Goal: Information Seeking & Learning: Find specific fact

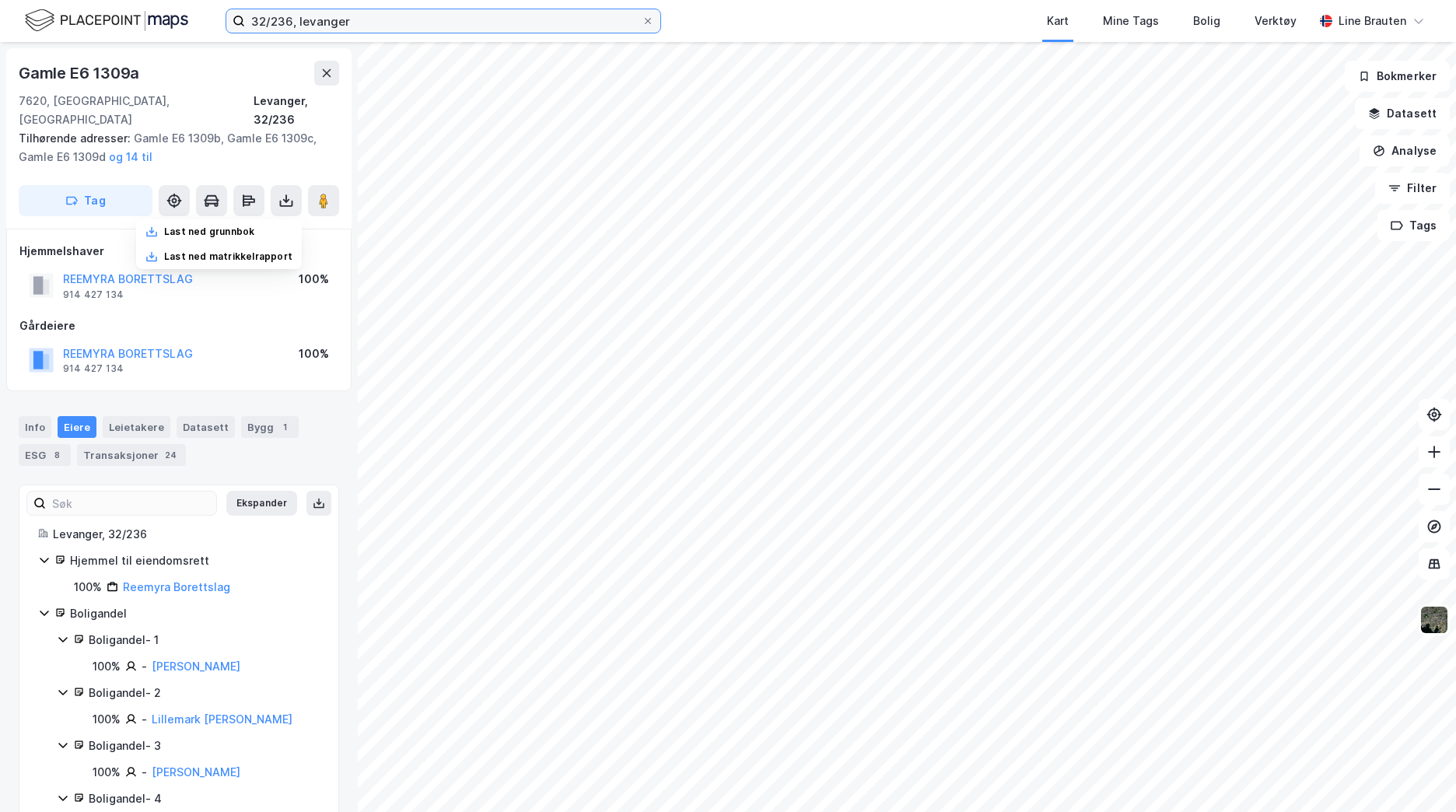
click at [402, 21] on input "32/236, levanger" at bounding box center [443, 21] width 397 height 24
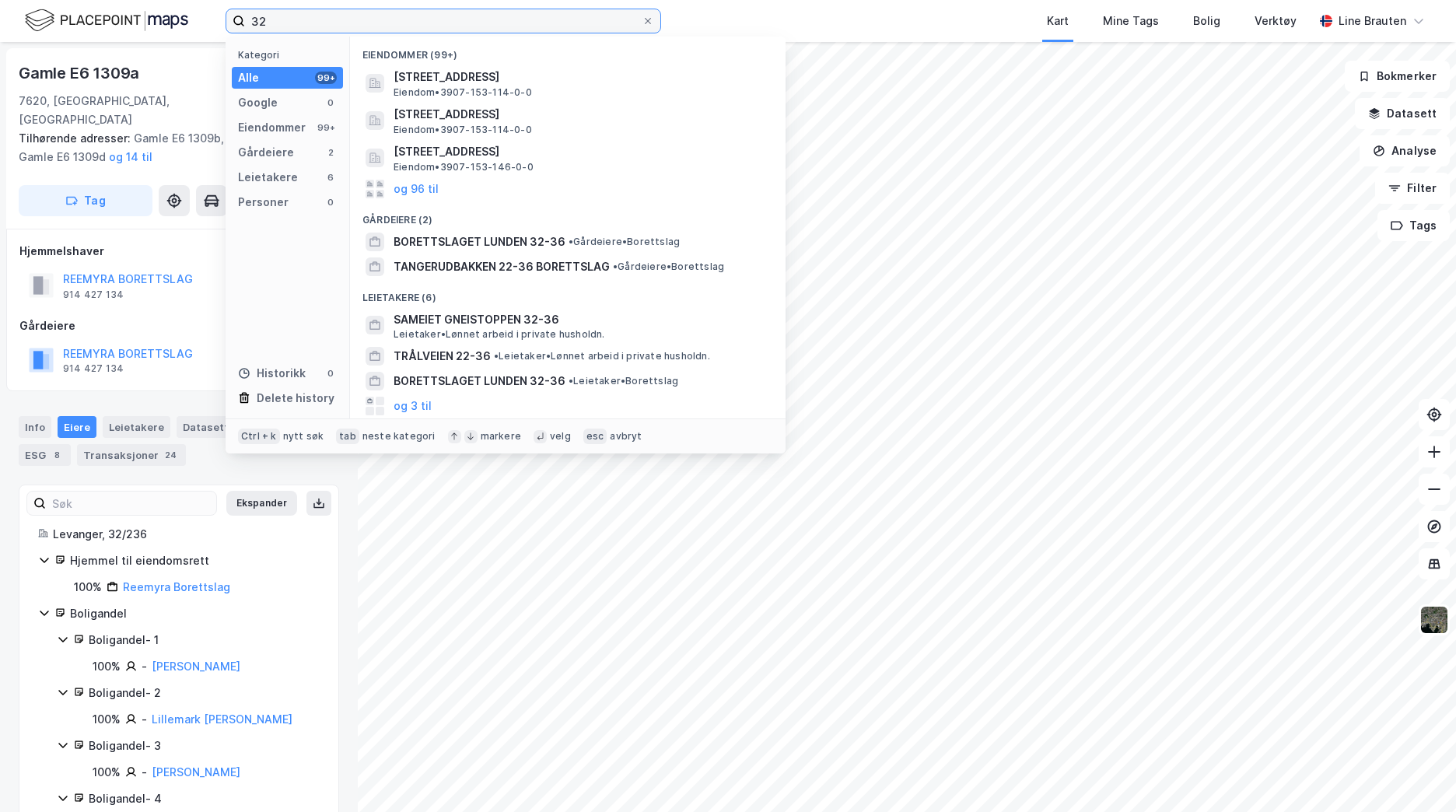
type input "3"
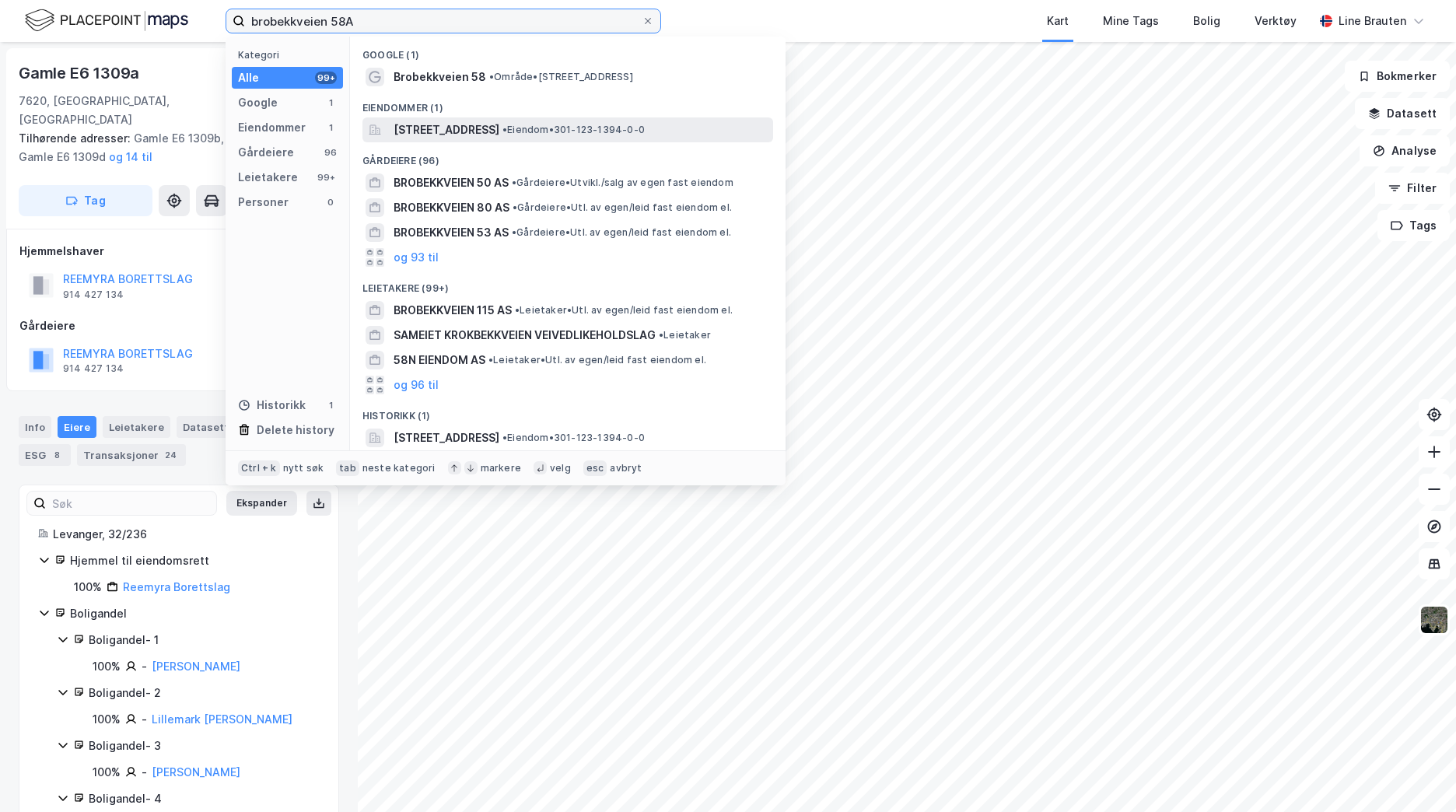
type input "brobekkveien 58A"
click at [499, 128] on span "[STREET_ADDRESS]" at bounding box center [446, 129] width 106 height 19
